Goal: Transaction & Acquisition: Purchase product/service

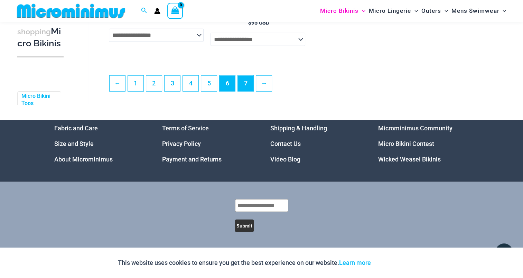
scroll to position [1715, 0]
click at [243, 82] on link "7" at bounding box center [246, 83] width 16 height 16
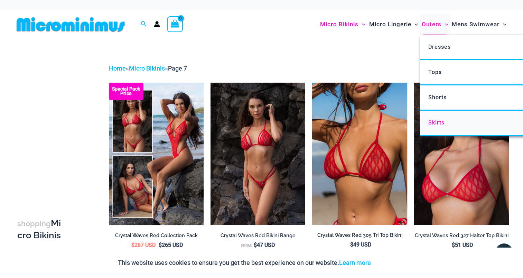
click at [432, 119] on span "Skirts" at bounding box center [436, 122] width 16 height 7
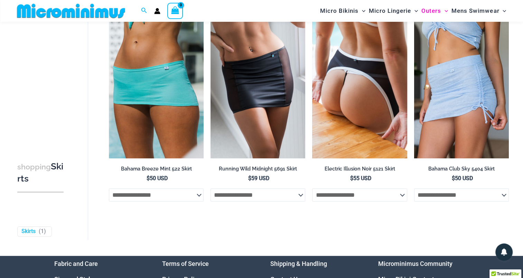
scroll to position [98, 0]
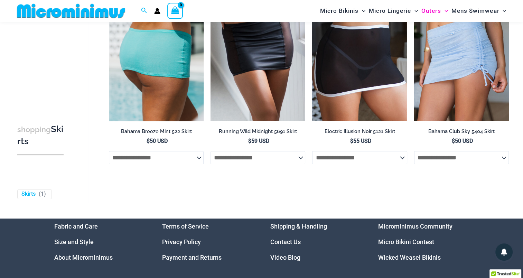
click at [201, 156] on select "**********" at bounding box center [156, 157] width 95 height 13
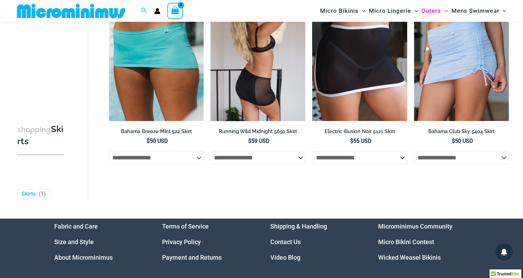
scroll to position [0, 0]
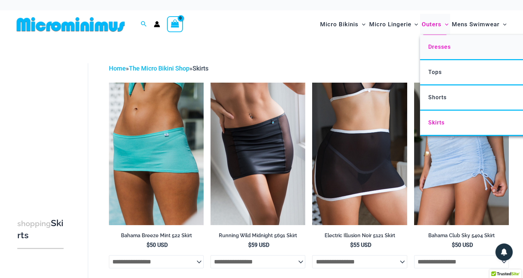
click at [436, 48] on span "Dresses" at bounding box center [439, 47] width 22 height 7
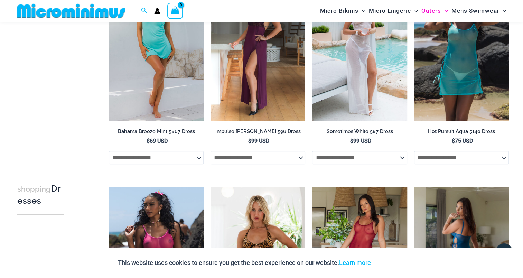
scroll to position [203, 0]
